Goal: Task Accomplishment & Management: Manage account settings

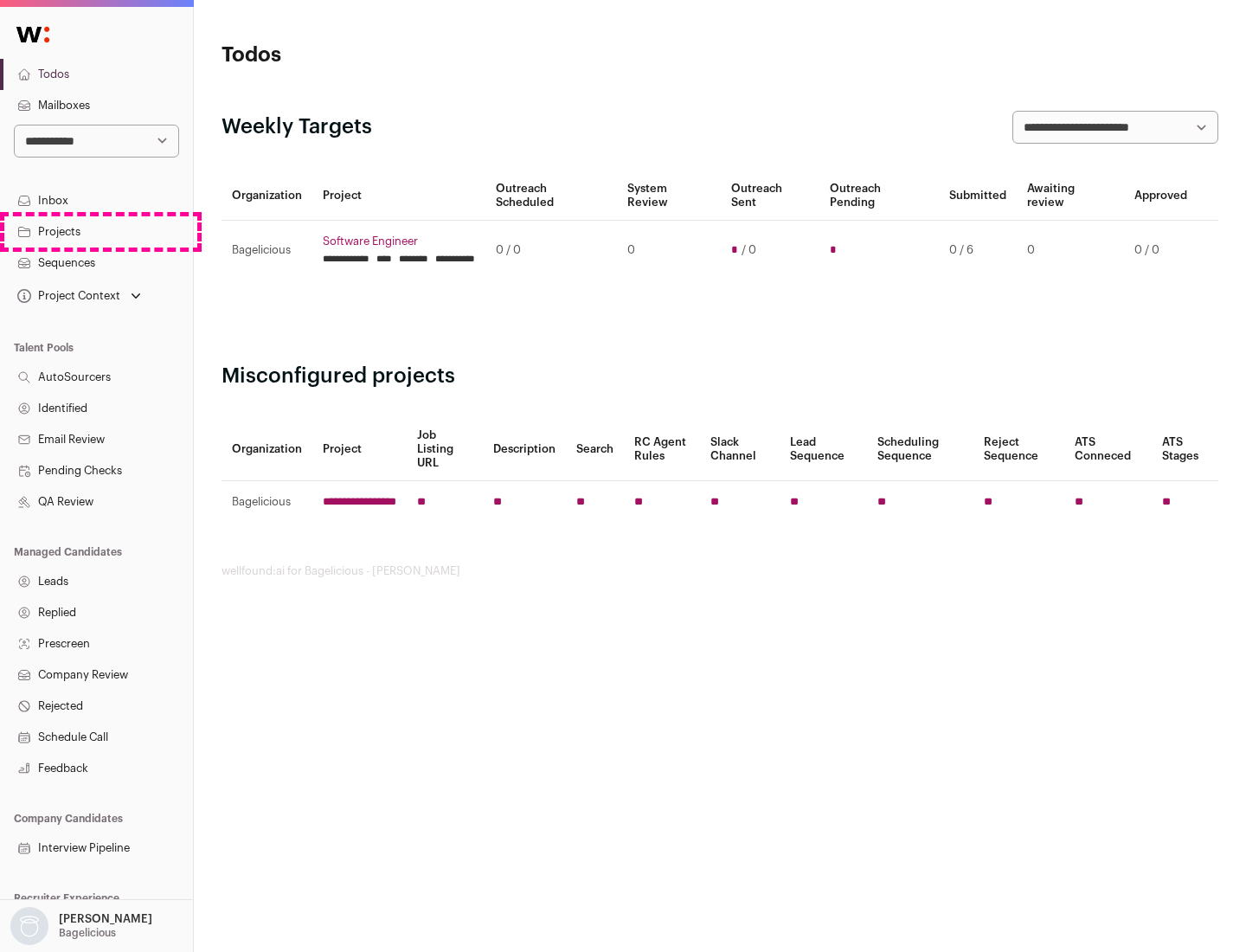
click at [96, 231] on link "Projects" at bounding box center [96, 232] width 193 height 31
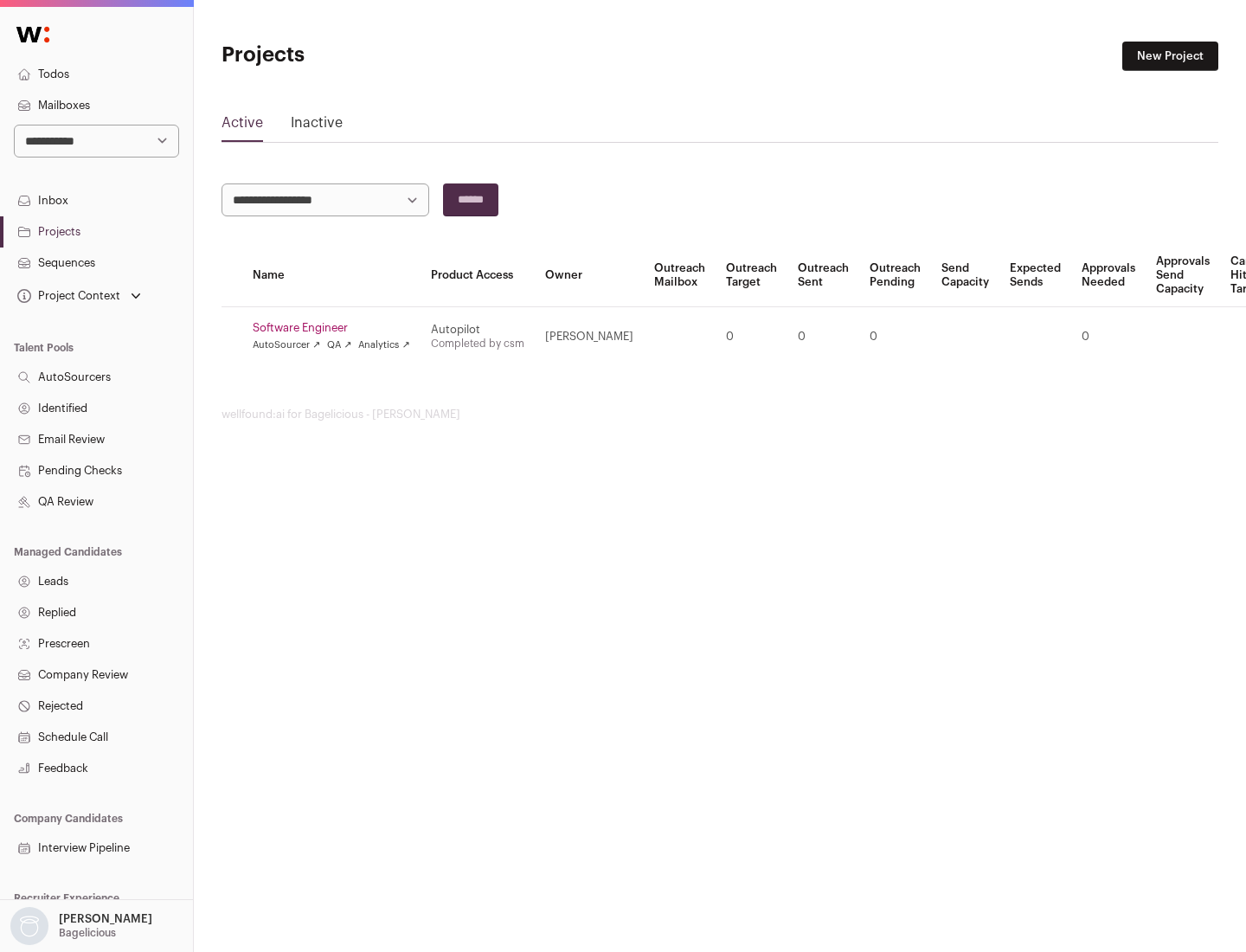
click at [337, 328] on link "Software Engineer" at bounding box center [331, 328] width 158 height 14
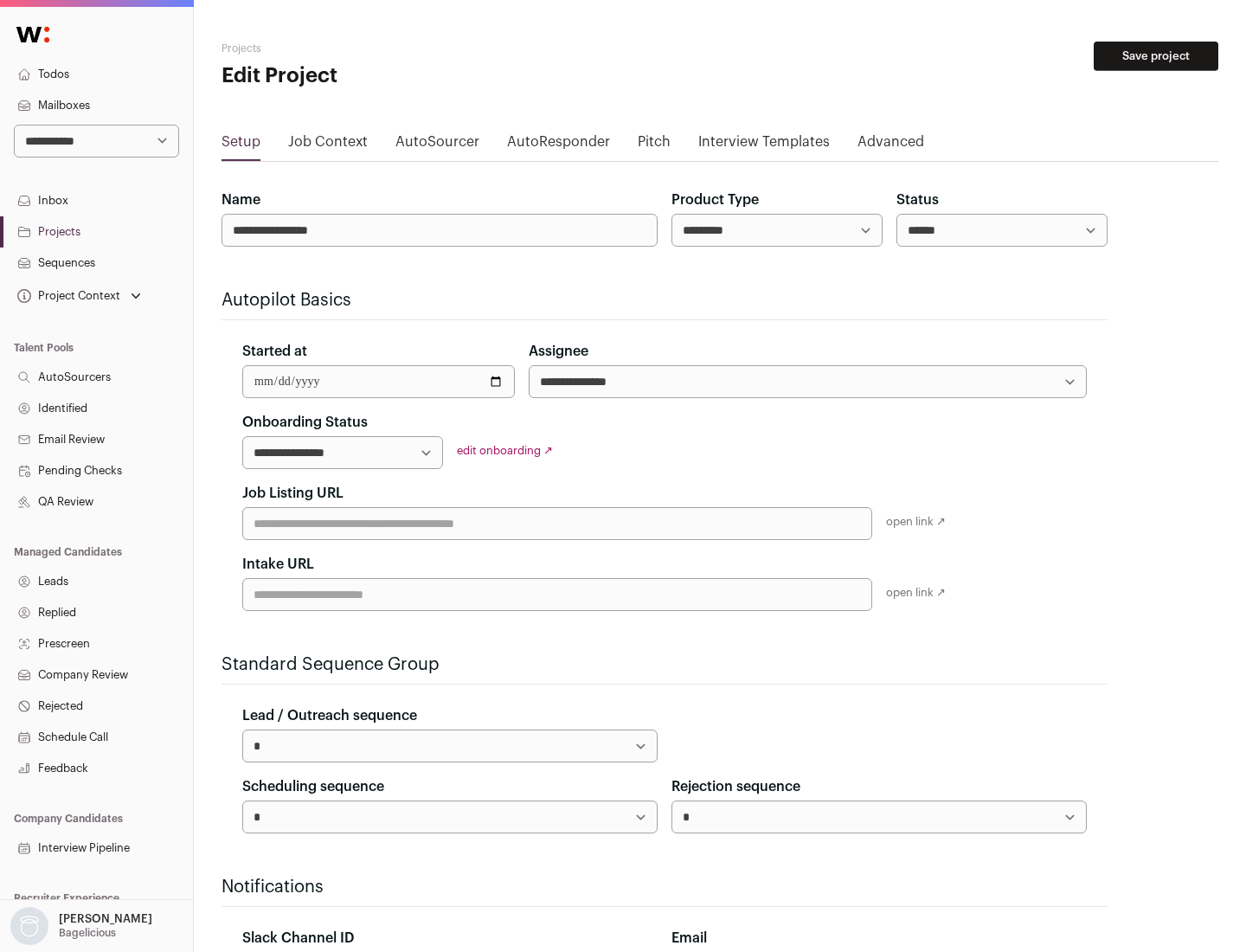
click at [1156, 56] on button "Save project" at bounding box center [1156, 56] width 125 height 29
